Goal: Find specific page/section: Find specific page/section

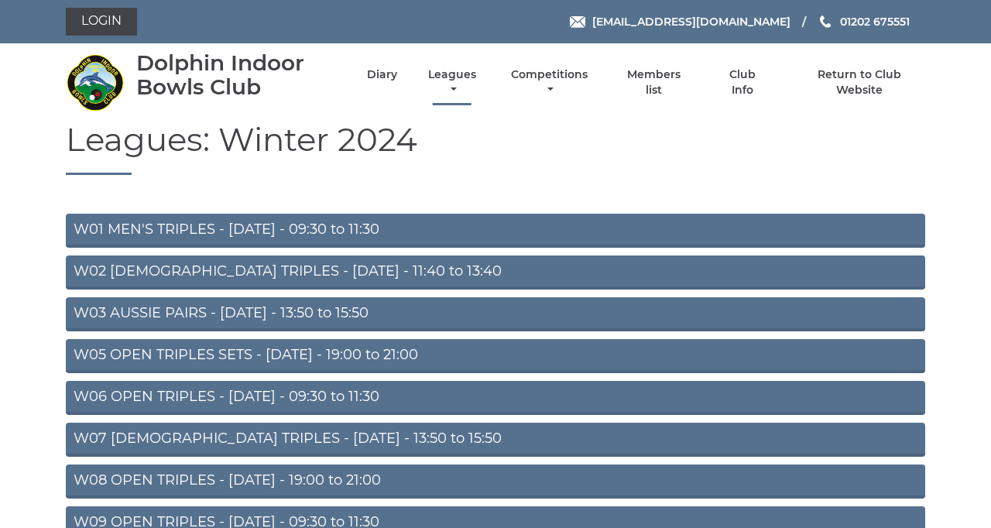
click at [480, 98] on link "Leagues" at bounding box center [452, 82] width 56 height 30
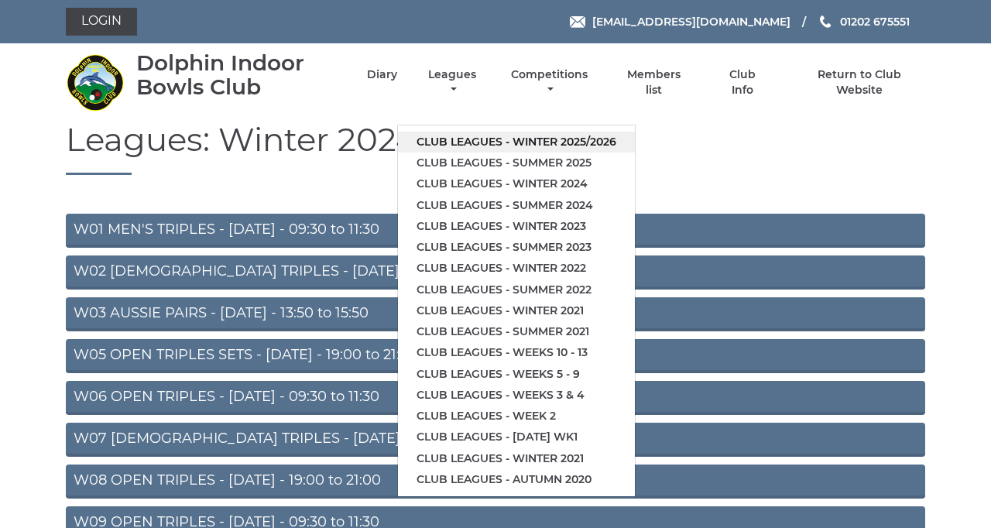
click at [635, 153] on link "Club leagues - Winter 2025/2026" at bounding box center [516, 142] width 237 height 21
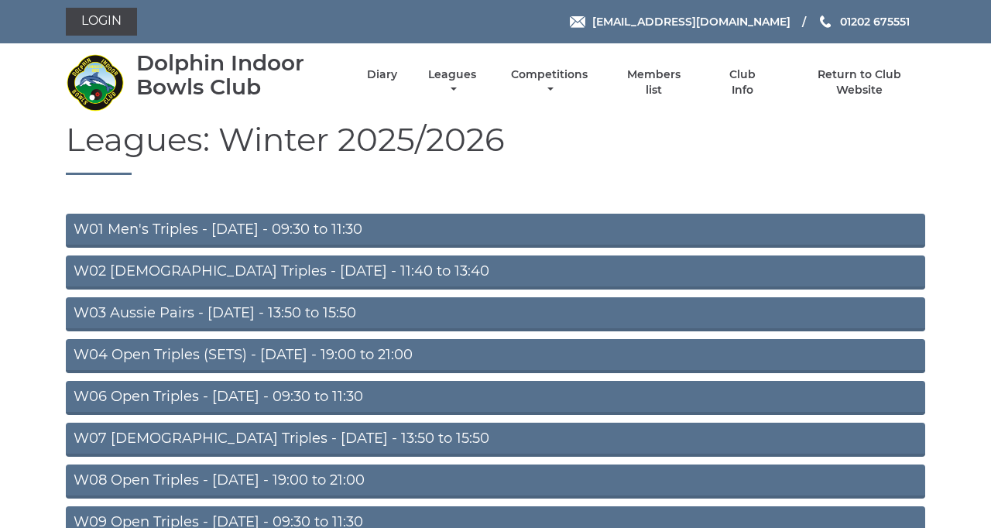
click at [524, 331] on link "W03 Aussie Pairs - Monday - 13:50 to 15:50" at bounding box center [495, 314] width 859 height 34
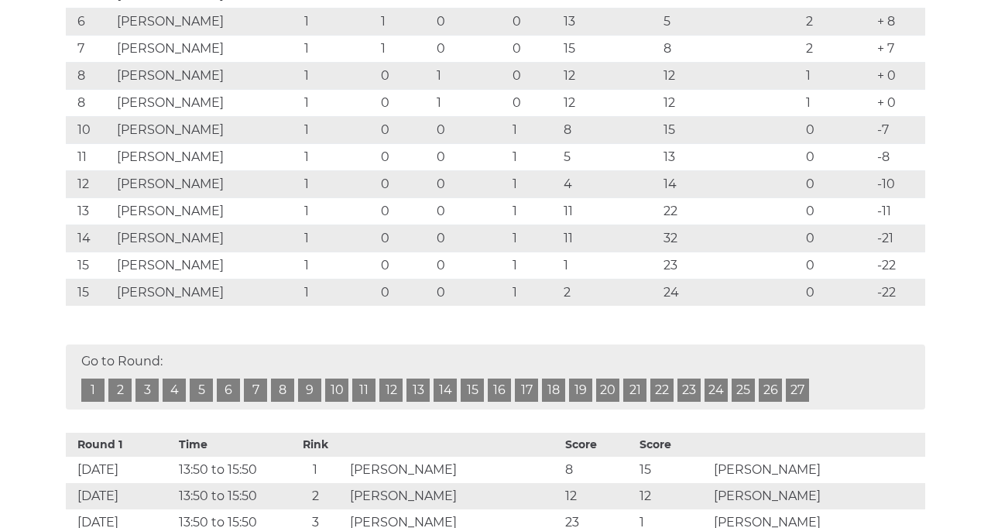
scroll to position [441, 0]
